Goal: Navigation & Orientation: Go to known website

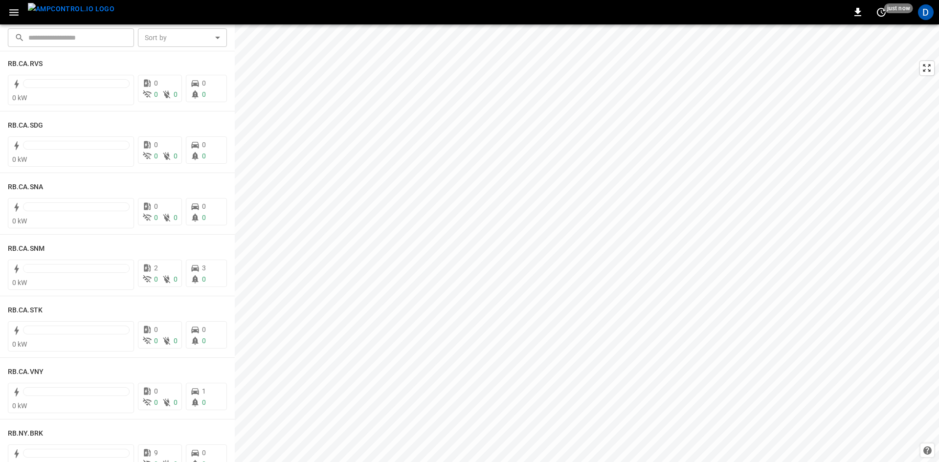
scroll to position [1164, 0]
